Goal: Task Accomplishment & Management: Manage account settings

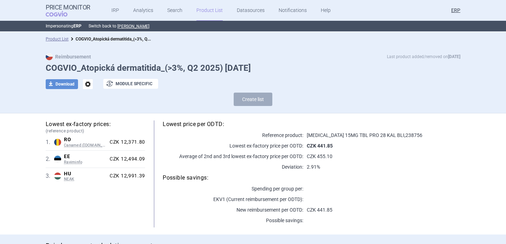
click at [87, 82] on span "options" at bounding box center [88, 84] width 10 height 10
click at [91, 111] on button "Rename" at bounding box center [87, 113] width 23 height 10
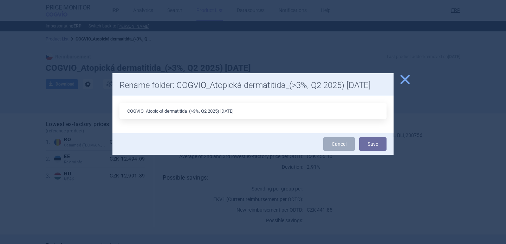
click at [228, 110] on input "COGVIO_Atopická dermatitida_(>3%, Q2 2025) [DATE]" at bounding box center [253, 111] width 267 height 16
type input "COGVIO_Atopická dermatitida_(>3%, Q2 2025) 8.10.2025"
click at [384, 146] on button "Save" at bounding box center [372, 143] width 27 height 13
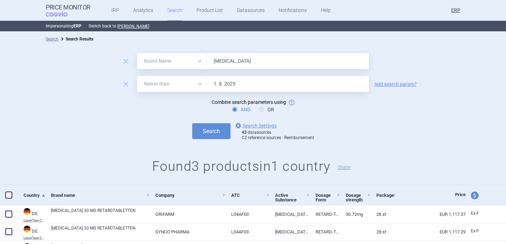
select select "brandName"
select select "newerThan"
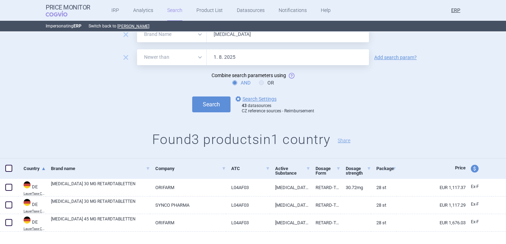
scroll to position [7, 0]
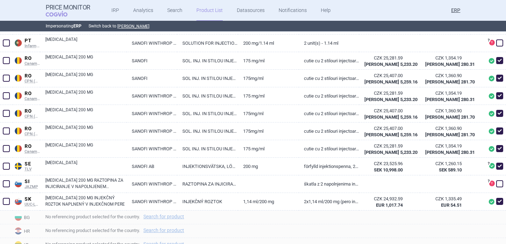
scroll to position [693, 0]
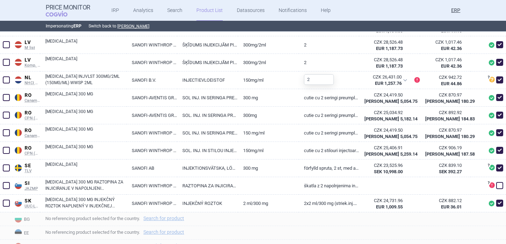
scroll to position [501, 0]
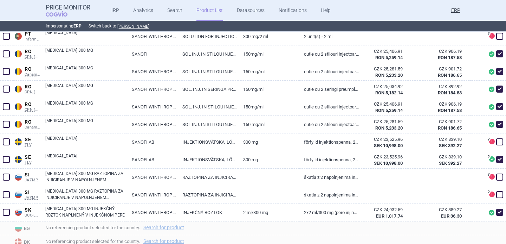
scroll to position [839, 0]
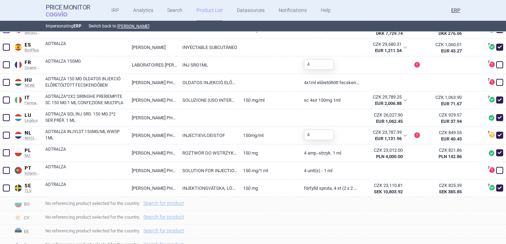
scroll to position [315, 0]
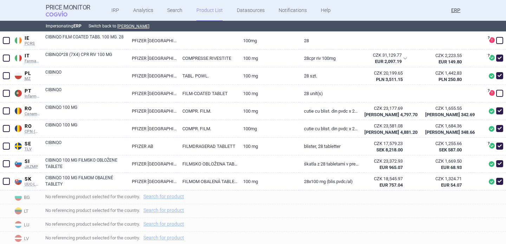
scroll to position [500, 0]
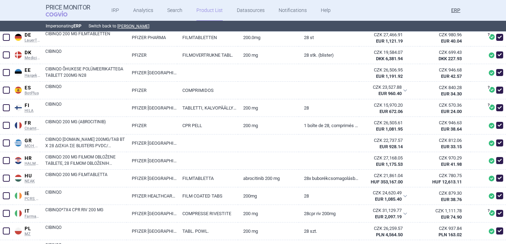
scroll to position [284, 0]
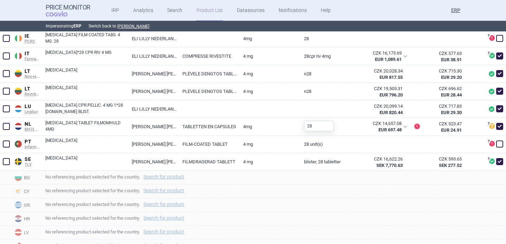
scroll to position [451, 0]
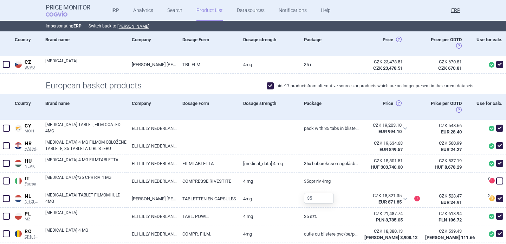
scroll to position [120, 0]
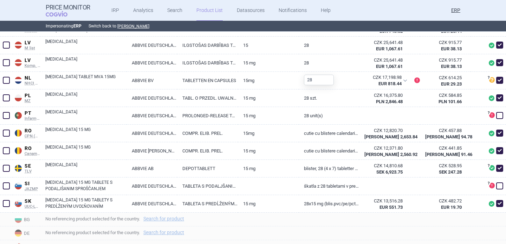
scroll to position [584, 0]
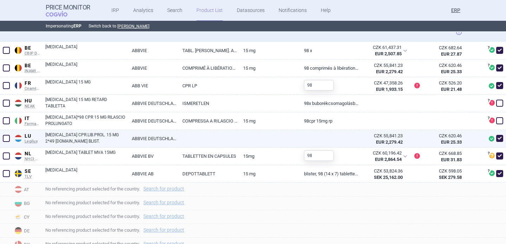
scroll to position [197, 0]
